Goal: Task Accomplishment & Management: Manage account settings

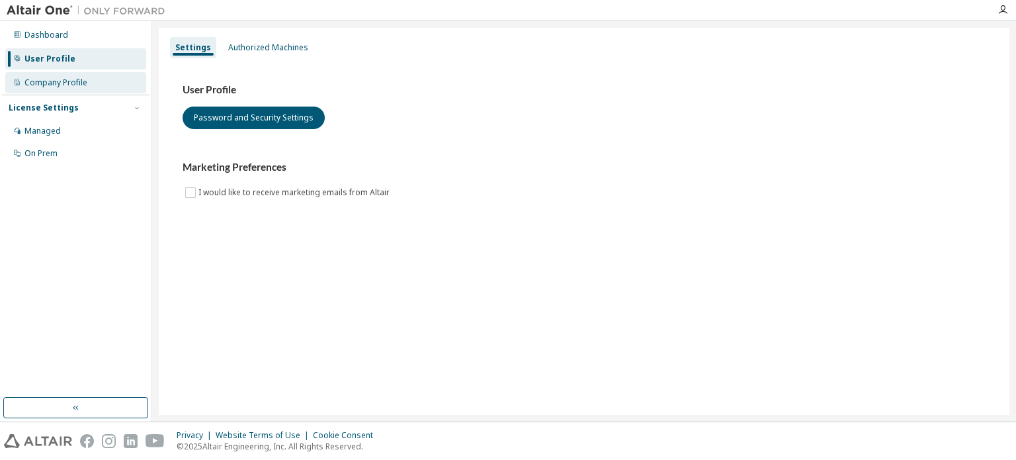
click at [77, 86] on div "Company Profile" at bounding box center [55, 82] width 63 height 11
